Goal: Task Accomplishment & Management: Manage account settings

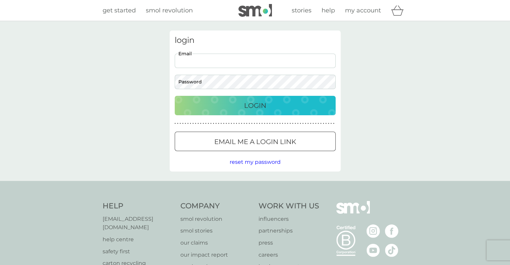
click at [230, 60] on input "Email" at bounding box center [255, 61] width 161 height 14
type input "shanika.maggamage@gmail.com"
click at [412, 110] on div "login shanika.maggamage@gmail.com Email Password Login ● ● ● ● ● ● ● ● ● ● ● ● …" at bounding box center [255, 101] width 510 height 160
click at [264, 108] on p "Login" at bounding box center [255, 105] width 22 height 11
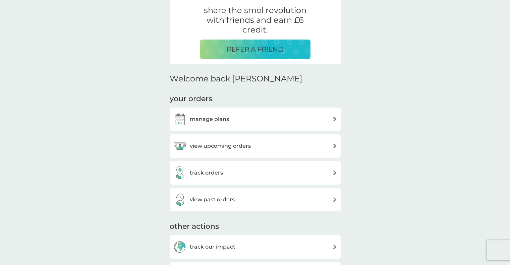
scroll to position [133, 0]
click at [225, 123] on div "manage plans" at bounding box center [201, 119] width 56 height 13
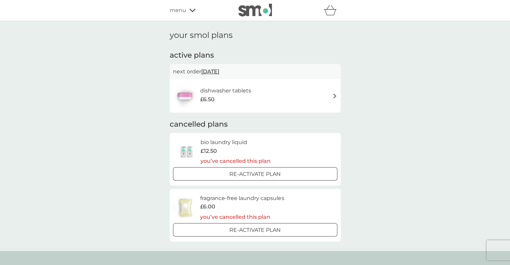
click at [284, 103] on div "dishwasher tablets £6.50" at bounding box center [255, 95] width 164 height 23
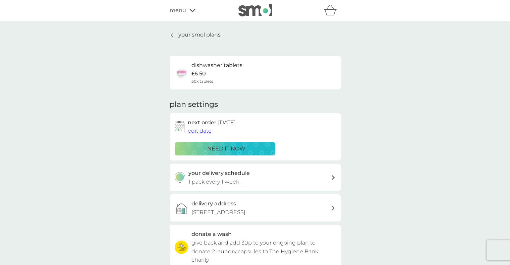
click at [229, 82] on div "dishwasher tablets £6.50 30x tablets" at bounding box center [217, 72] width 51 height 23
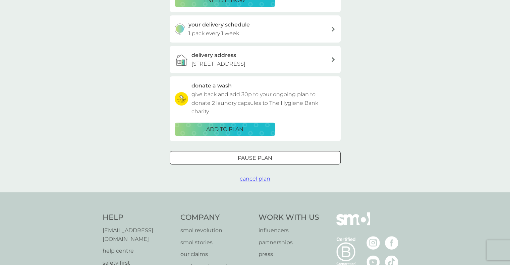
scroll to position [149, 0]
click at [263, 182] on span "cancel plan" at bounding box center [255, 178] width 31 height 6
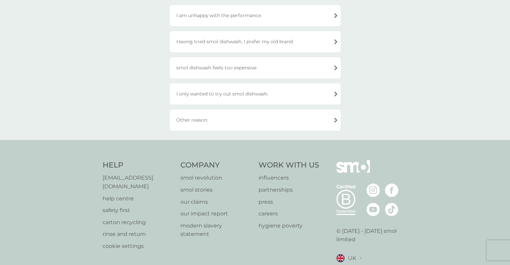
scroll to position [127, 0]
click at [264, 112] on div "Other reason." at bounding box center [255, 119] width 171 height 21
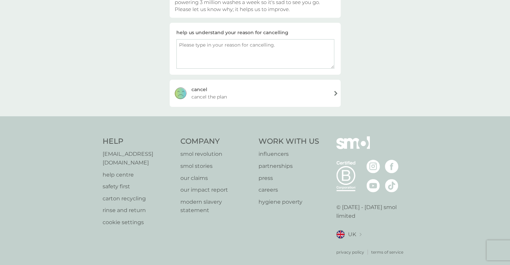
click at [220, 56] on textarea at bounding box center [255, 54] width 158 height 30
type textarea "Better to have these in super market"
click at [248, 92] on div "[PERSON_NAME] the plan" at bounding box center [255, 93] width 171 height 27
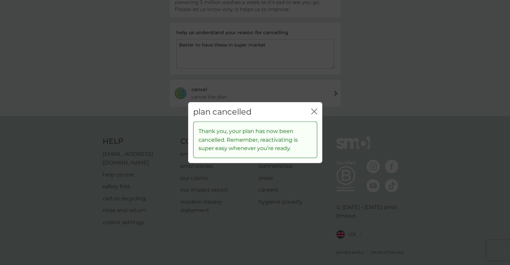
click at [311, 114] on div "plan cancelled close" at bounding box center [255, 112] width 134 height 20
click at [312, 112] on icon "close" at bounding box center [314, 111] width 6 height 6
